Goal: Information Seeking & Learning: Check status

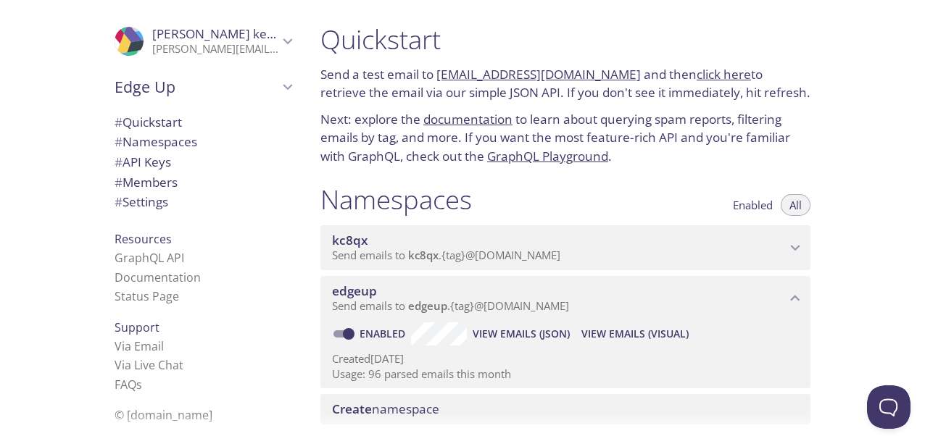
scroll to position [1109, 0]
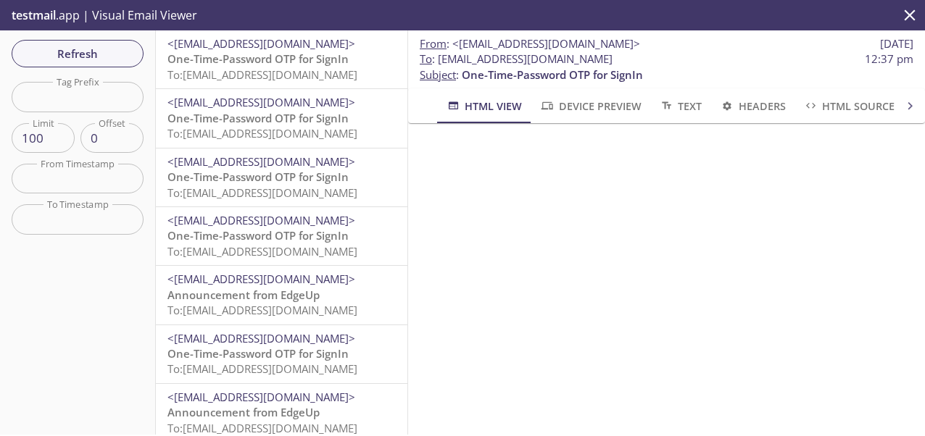
scroll to position [203, 0]
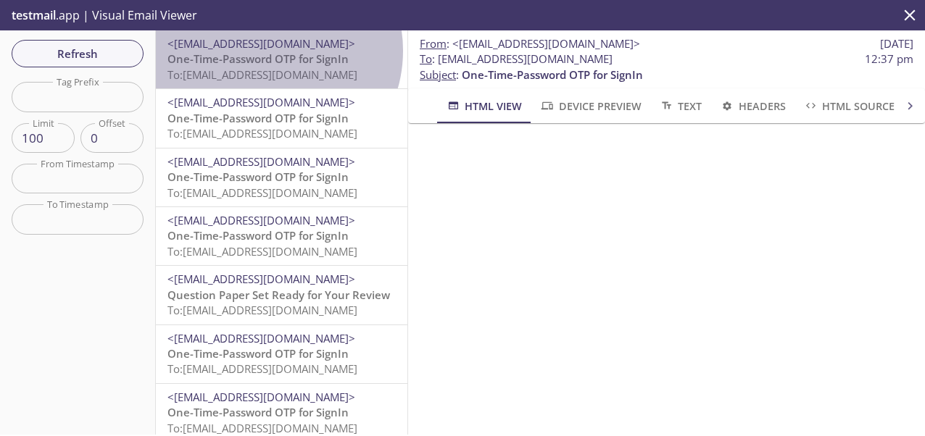
click at [267, 51] on span "<[EMAIL_ADDRESS][DOMAIN_NAME]>" at bounding box center [261, 43] width 188 height 15
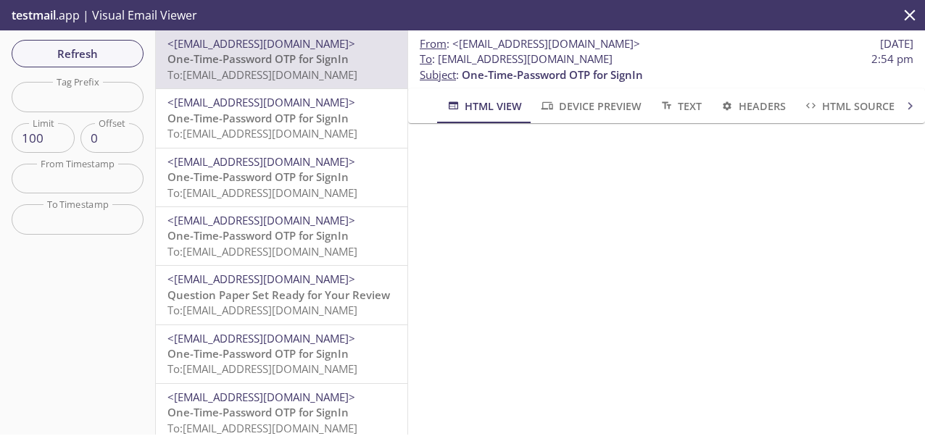
scroll to position [145, 0]
